Goal: Task Accomplishment & Management: Manage account settings

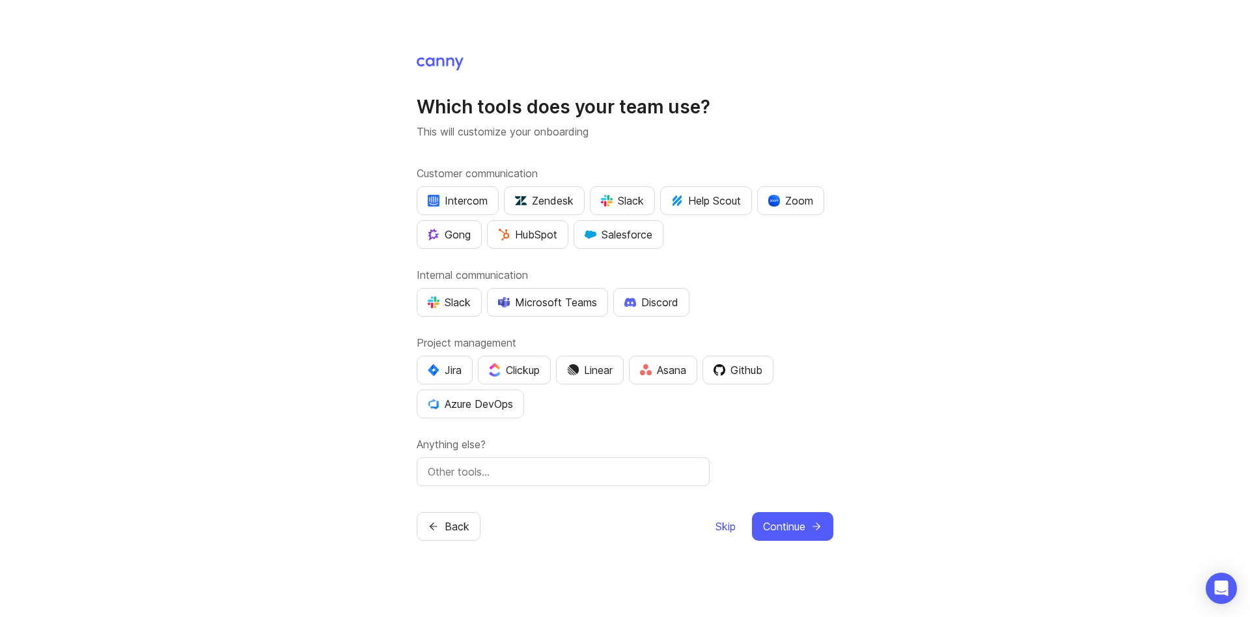
click at [723, 520] on span "Skip" at bounding box center [725, 526] width 20 height 16
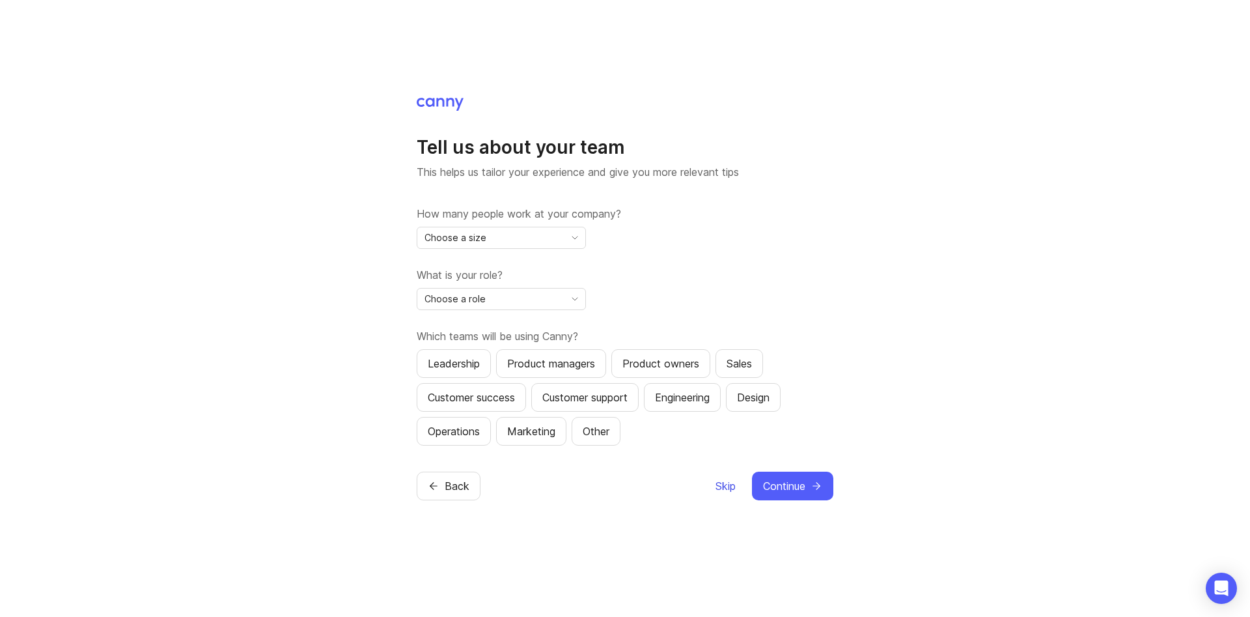
click at [731, 495] on button "Skip" at bounding box center [725, 485] width 21 height 29
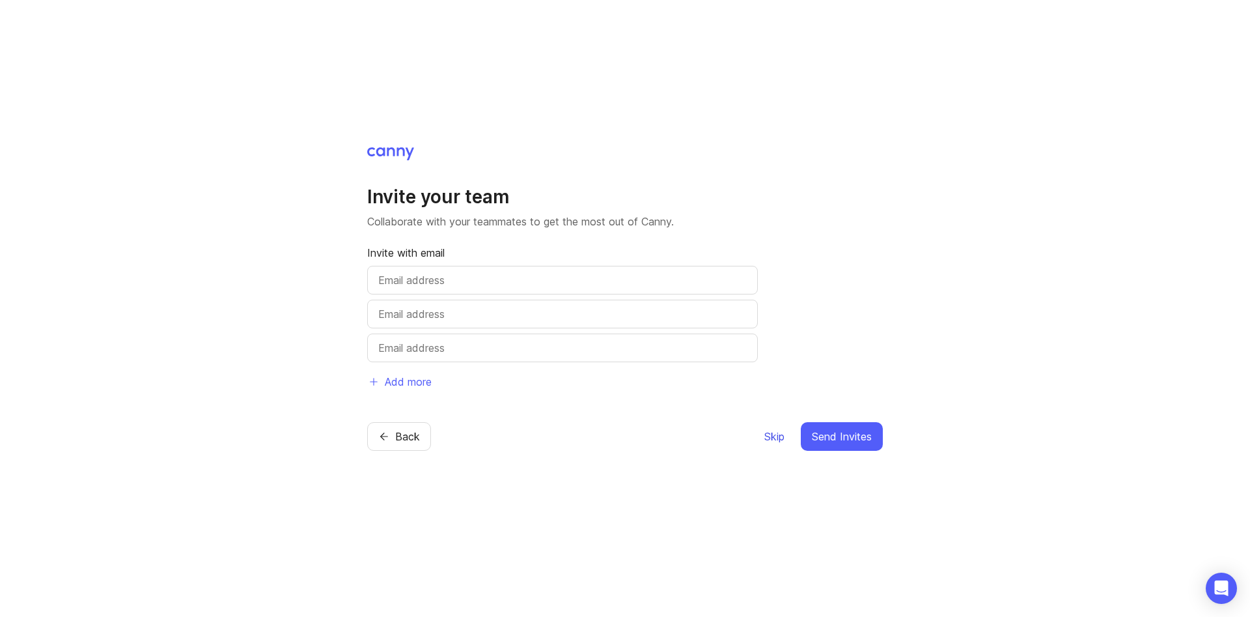
click at [768, 445] on button "Skip" at bounding box center [774, 436] width 21 height 29
click at [773, 439] on span "Skip" at bounding box center [774, 436] width 20 height 16
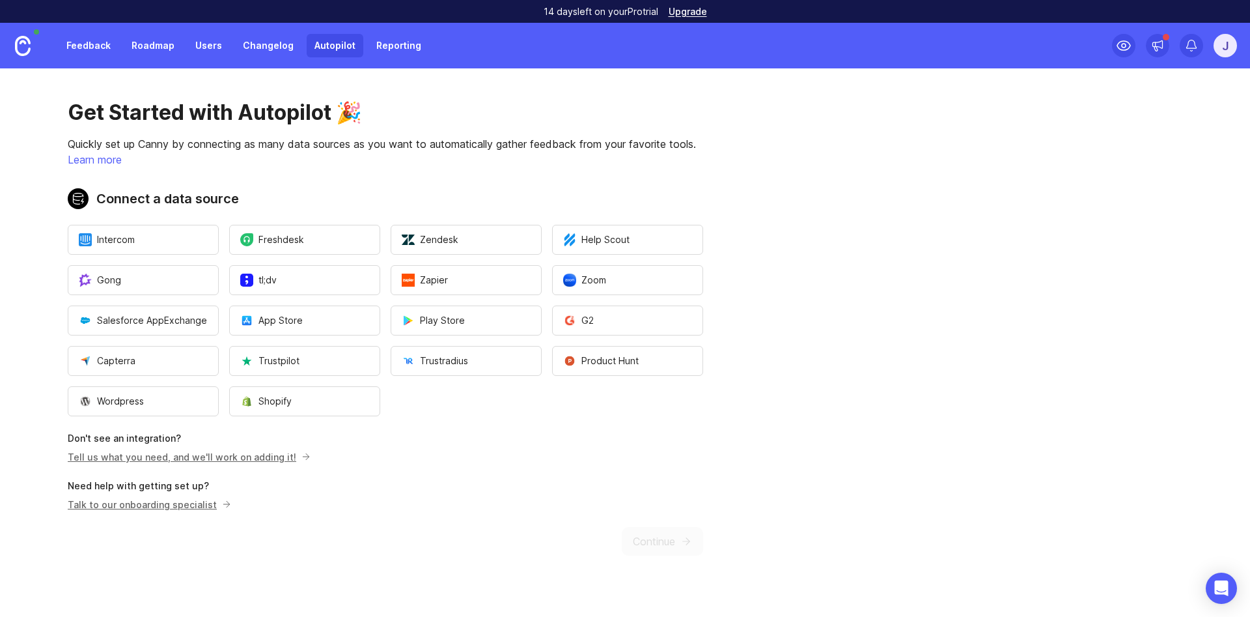
click at [1221, 45] on div "J" at bounding box center [1225, 45] width 23 height 23
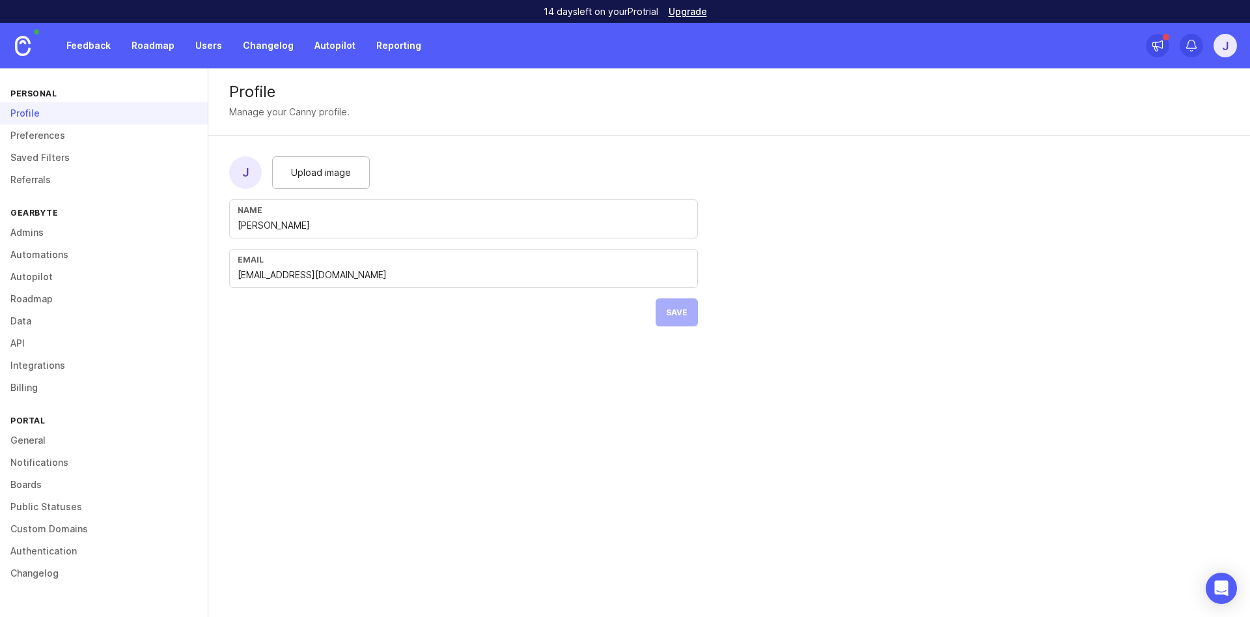
click at [55, 465] on link "Notifications" at bounding box center [104, 462] width 208 height 22
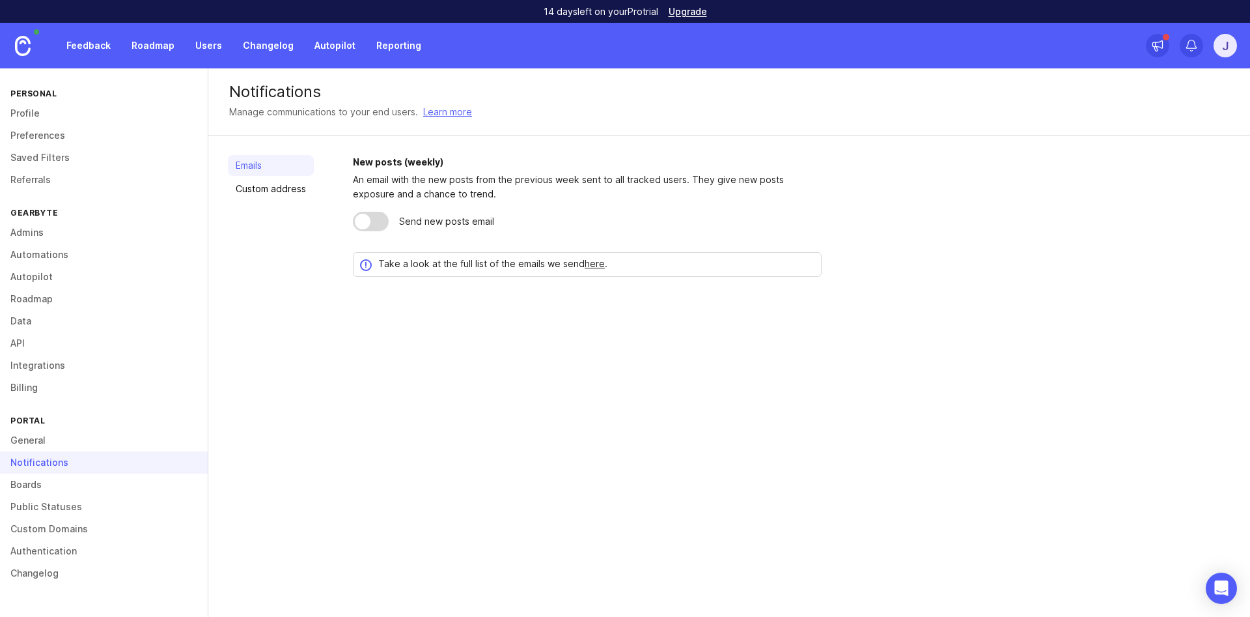
click at [85, 515] on link "Public Statuses" at bounding box center [104, 506] width 208 height 22
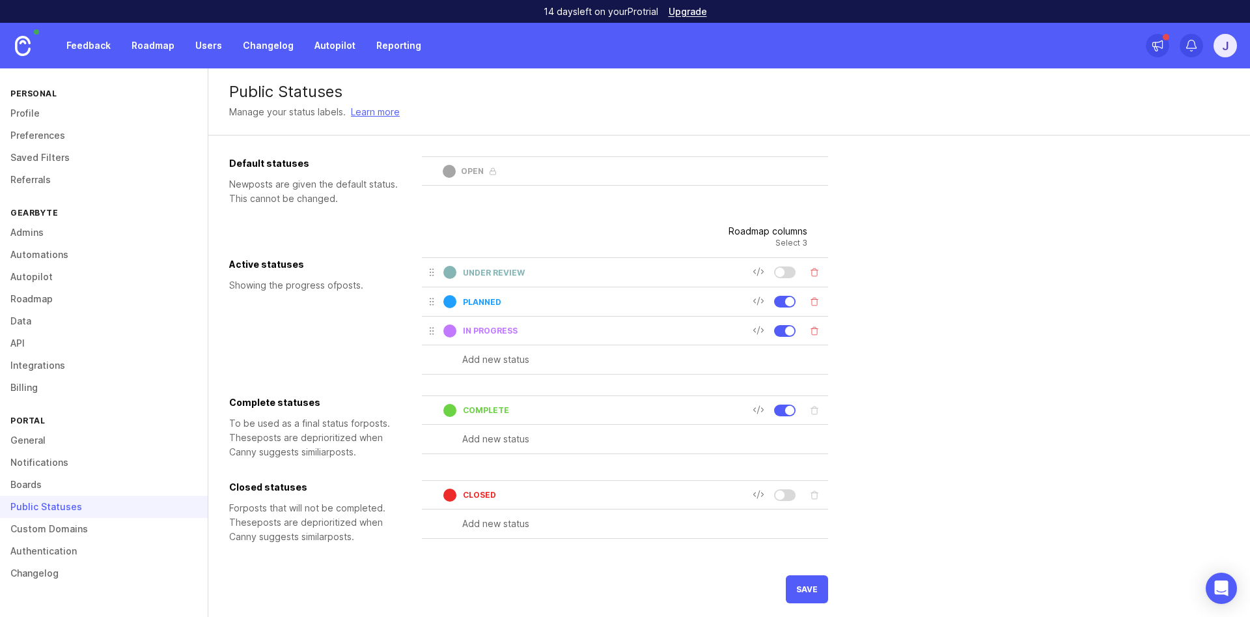
click at [72, 146] on link "Preferences" at bounding box center [104, 135] width 208 height 22
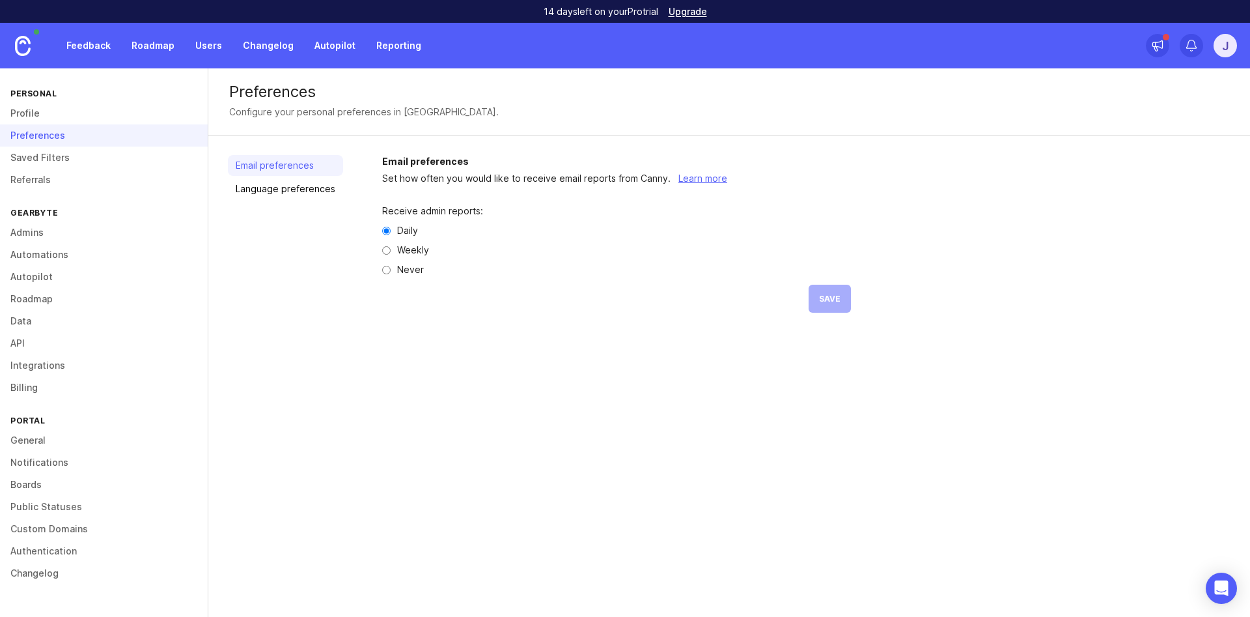
click at [74, 157] on link "Saved Filters" at bounding box center [104, 157] width 208 height 22
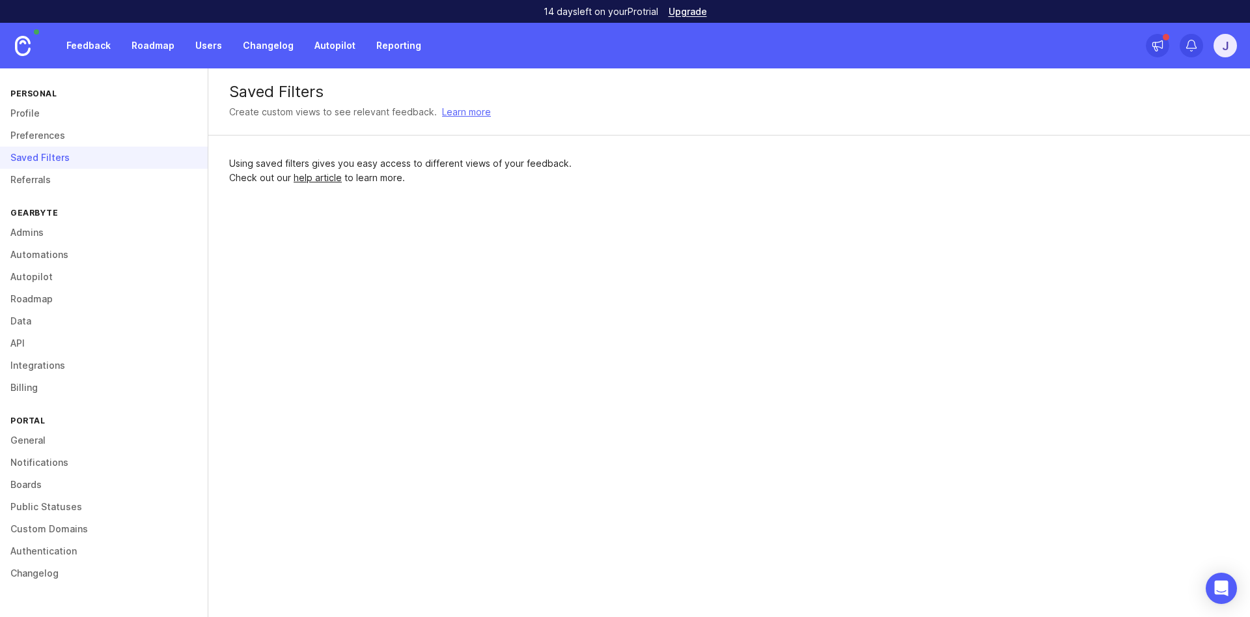
click at [66, 223] on link "Admins" at bounding box center [104, 232] width 208 height 22
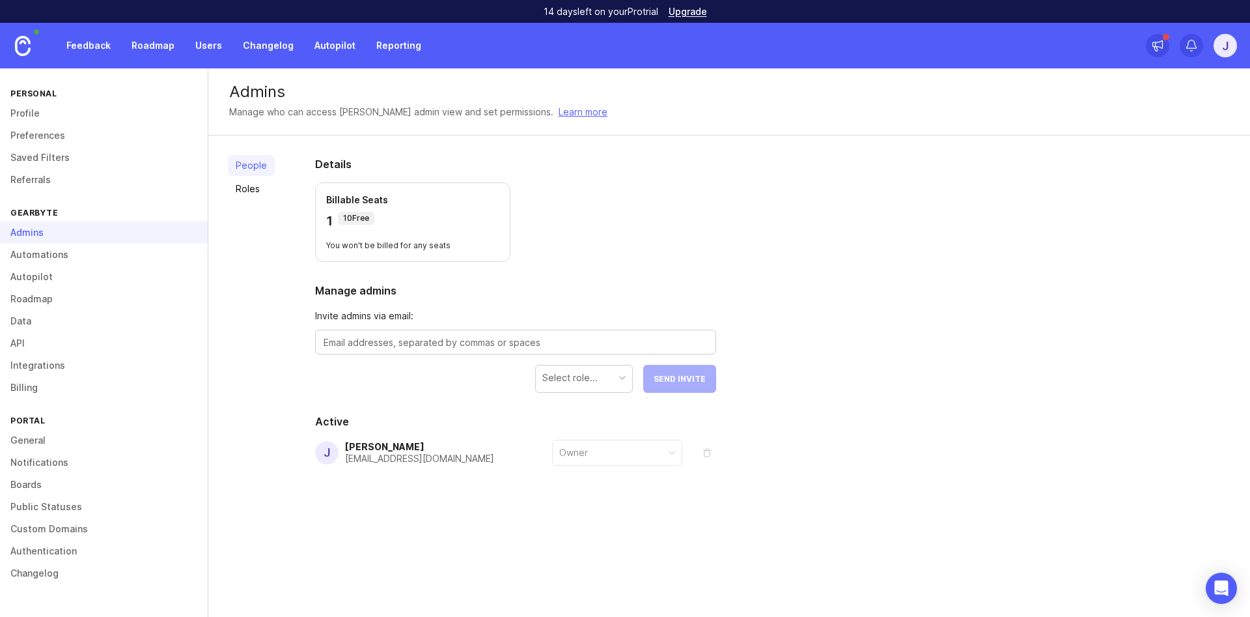
click at [59, 250] on link "Automations" at bounding box center [104, 254] width 208 height 22
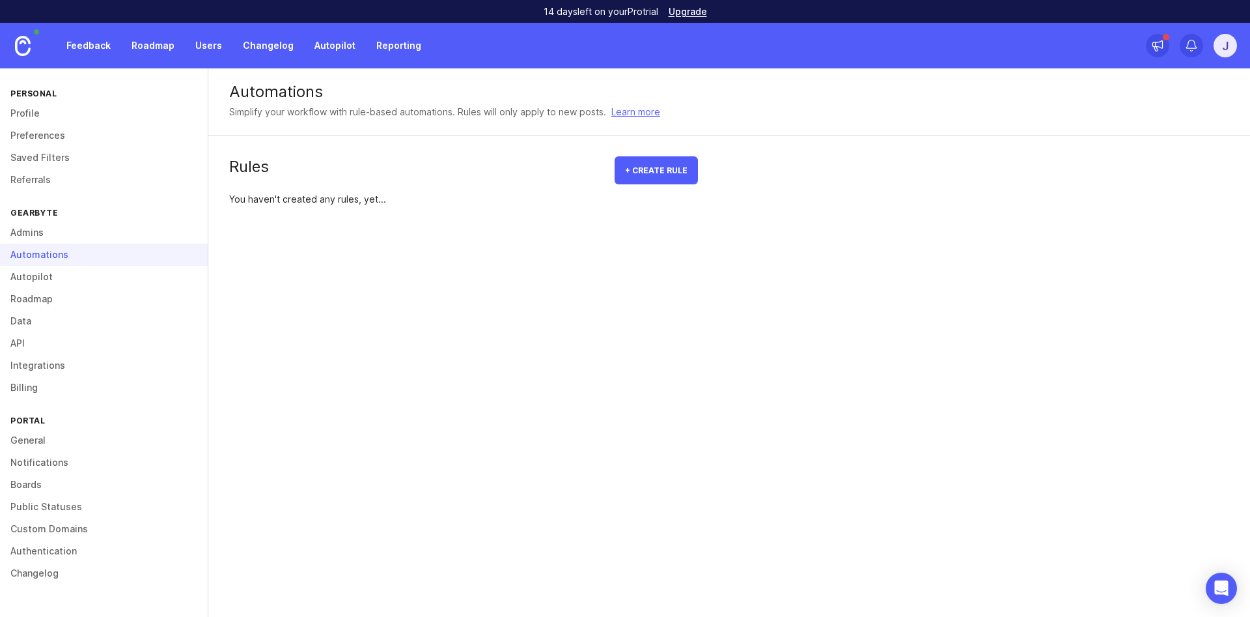
click at [46, 372] on link "Integrations" at bounding box center [104, 365] width 208 height 22
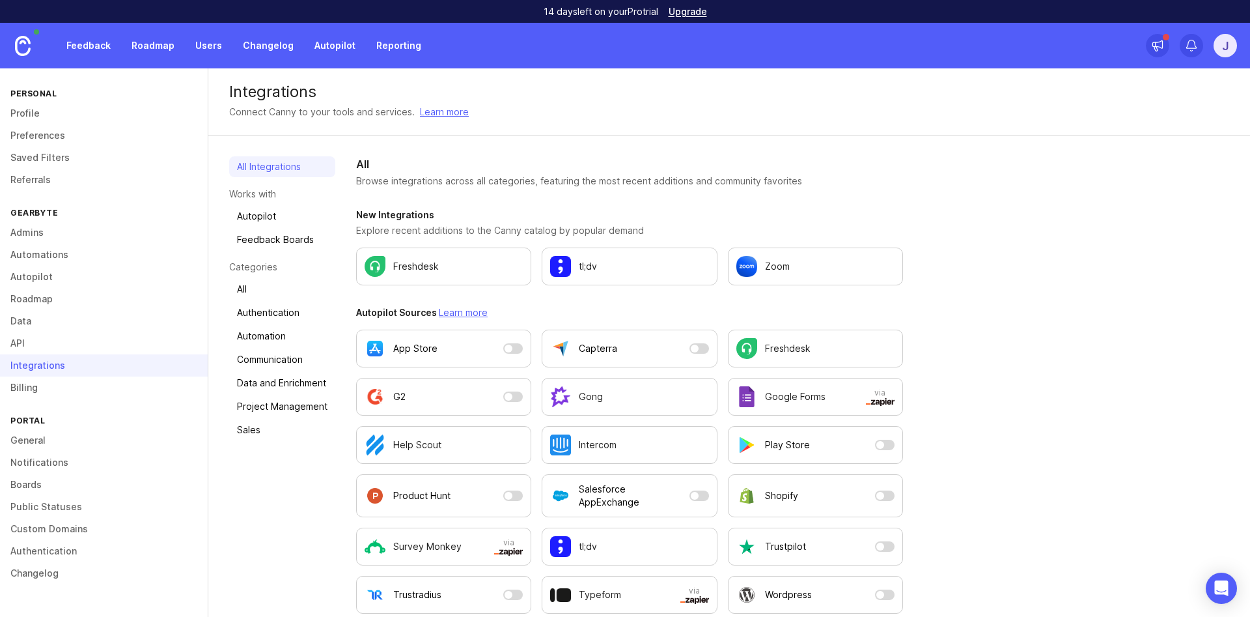
click at [284, 312] on link "Authentication" at bounding box center [282, 312] width 106 height 21
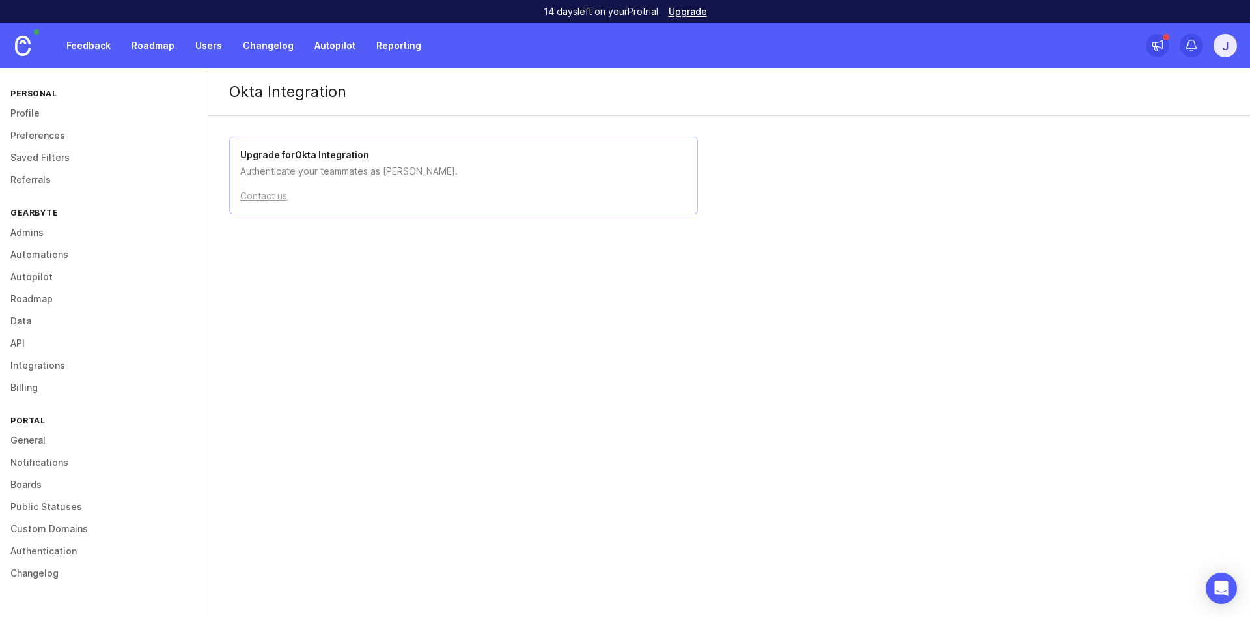
click at [1225, 40] on div "J" at bounding box center [1225, 45] width 23 height 23
click at [1058, 193] on div "Okta Integration Upgrade for Okta Integration Authenticate your teammates as [P…" at bounding box center [729, 151] width 1042 height 167
click at [175, 556] on link "Authentication" at bounding box center [104, 551] width 208 height 22
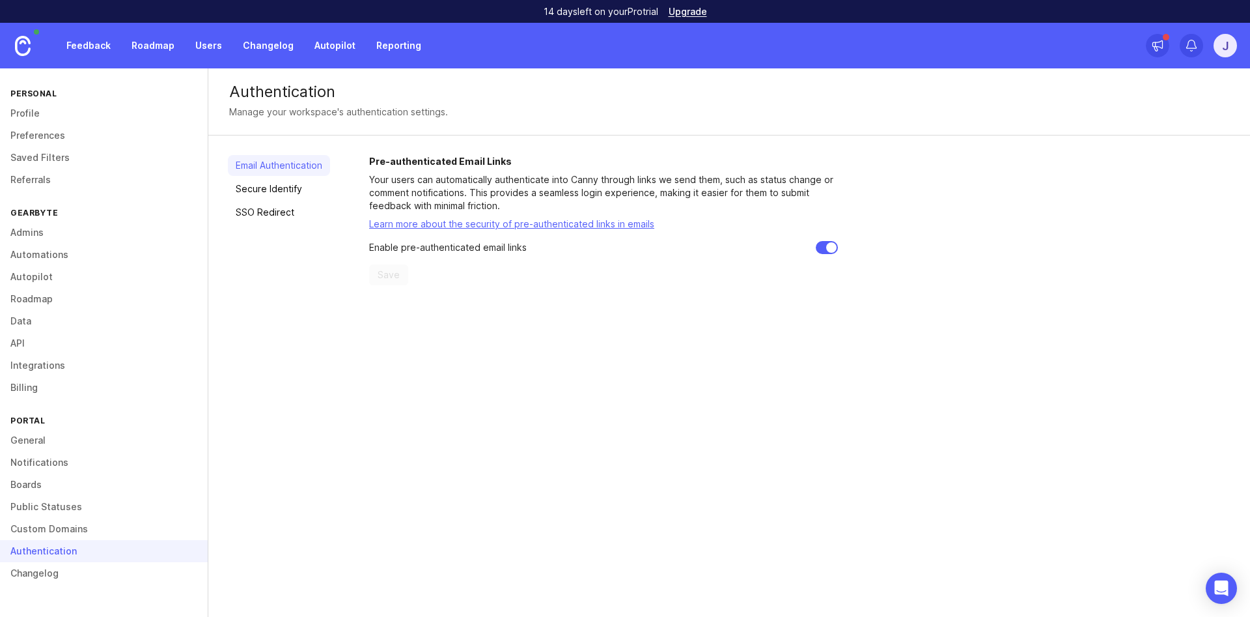
click at [95, 240] on link "Admins" at bounding box center [104, 232] width 208 height 22
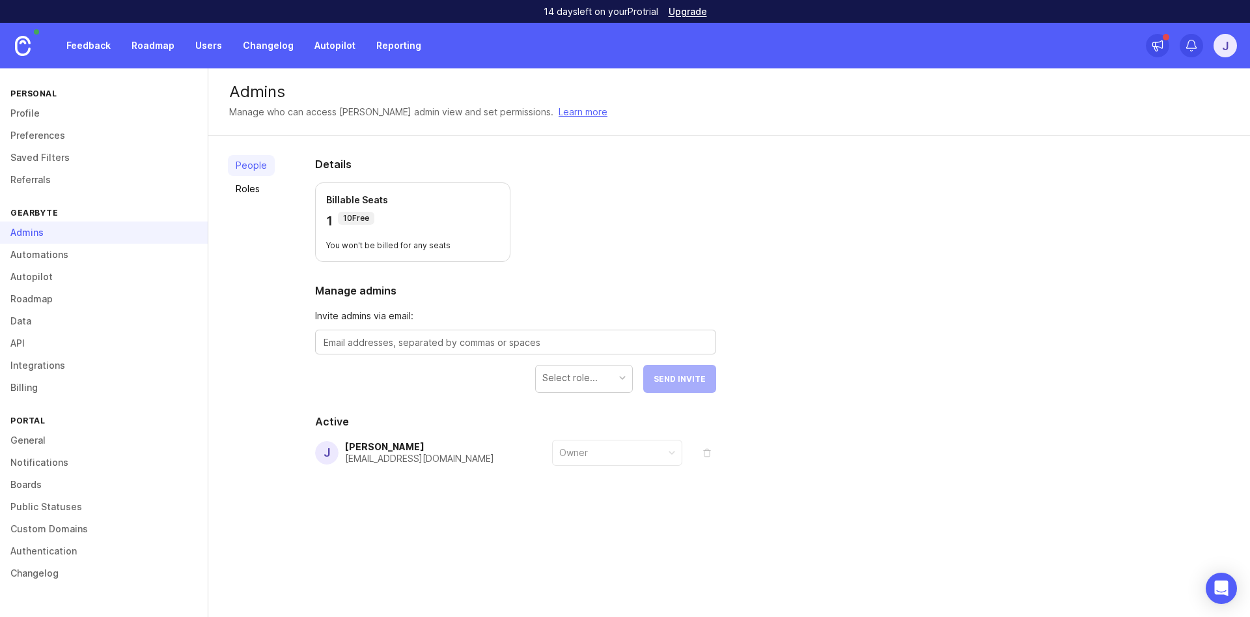
click at [701, 455] on button "remove" at bounding box center [707, 452] width 18 height 18
click at [548, 133] on div "Admins Manage who can access [PERSON_NAME] admin view and set permissions. Lear…" at bounding box center [729, 101] width 1042 height 67
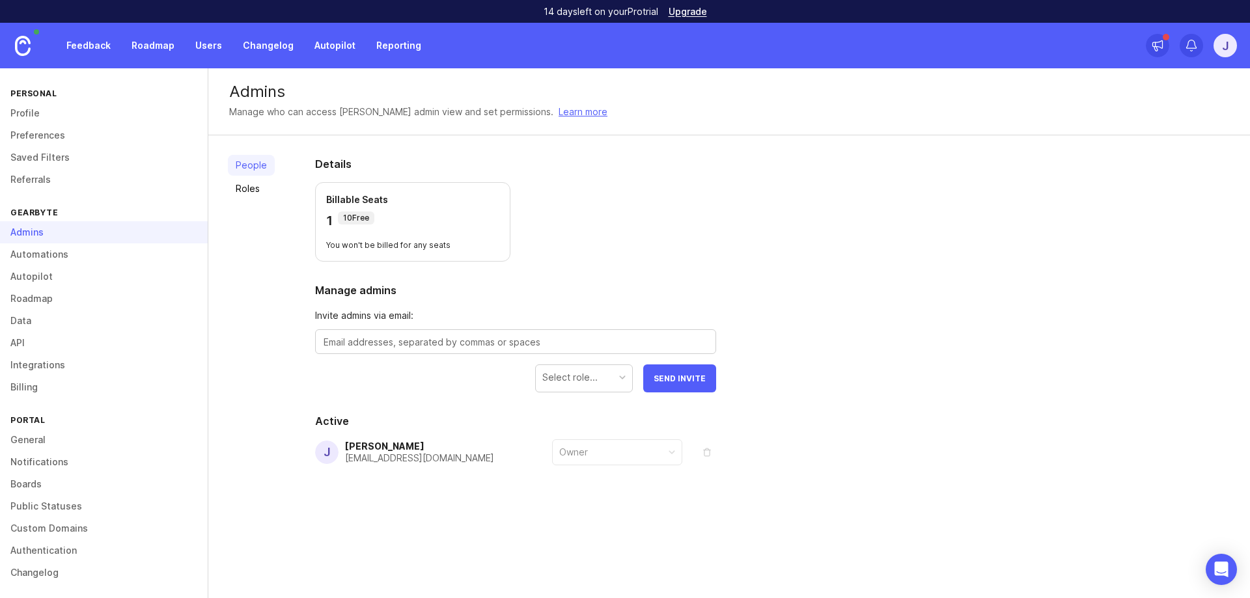
click at [701, 452] on button "remove" at bounding box center [707, 452] width 18 height 18
click at [666, 368] on button "Send Invite" at bounding box center [679, 379] width 73 height 28
click at [605, 344] on textarea at bounding box center [516, 342] width 384 height 14
click at [594, 382] on div "Select role..." at bounding box center [569, 377] width 55 height 14
